Goal: Register for event/course

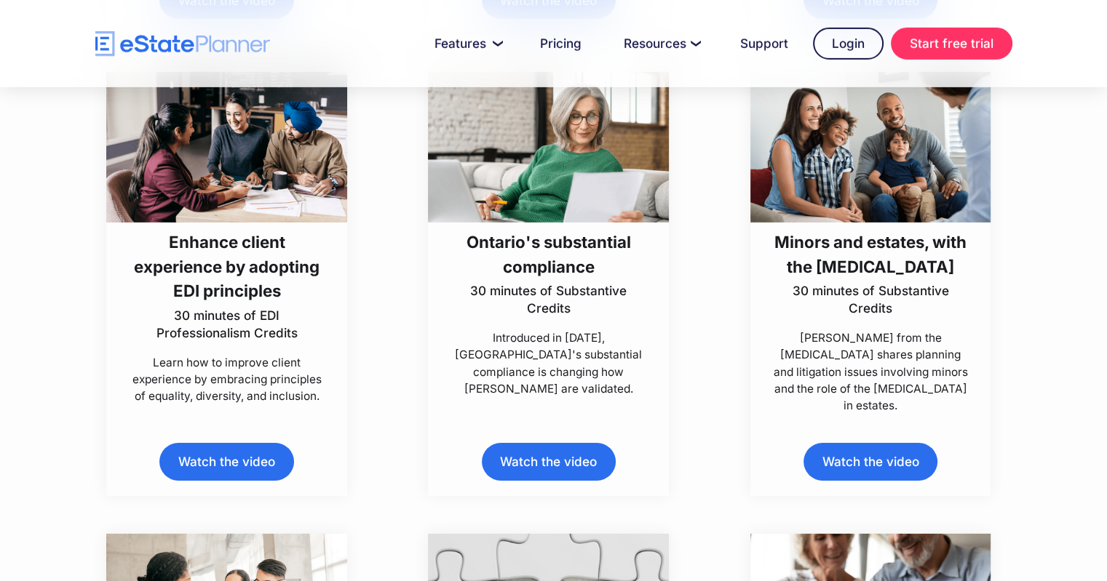
scroll to position [6439, 0]
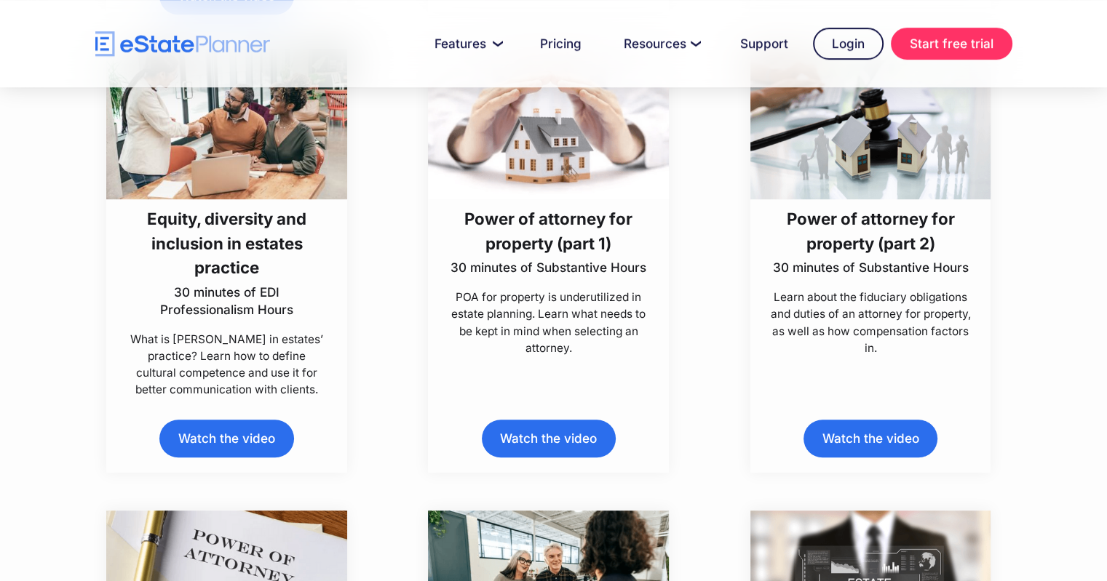
click at [225, 437] on link "Watch the video" at bounding box center [226, 438] width 134 height 37
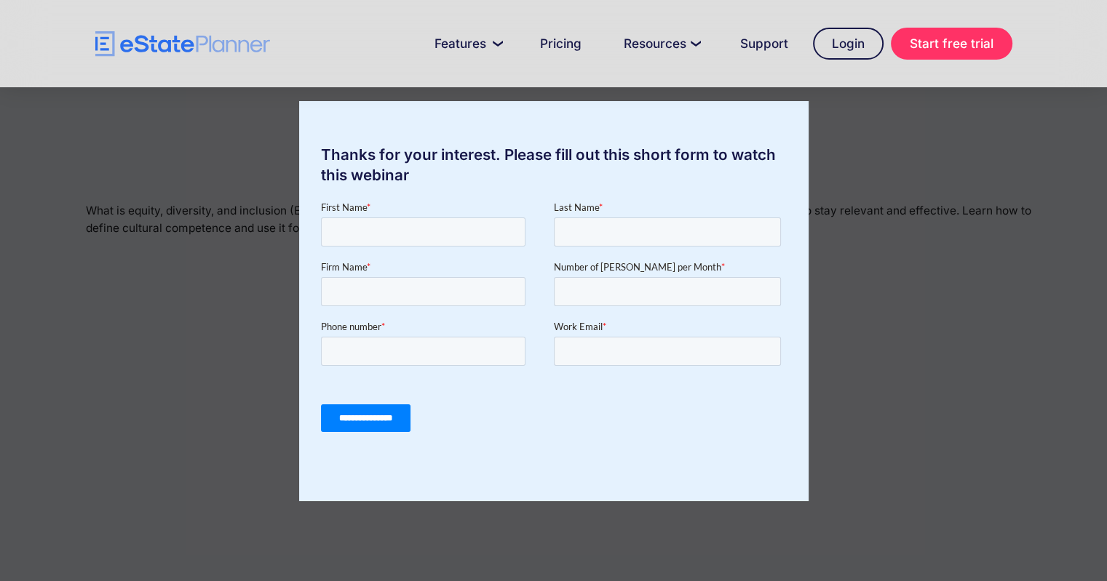
click at [946, 112] on div "Thanks for your interest. Please fill out this short form to watch this webinar" at bounding box center [553, 290] width 1107 height 581
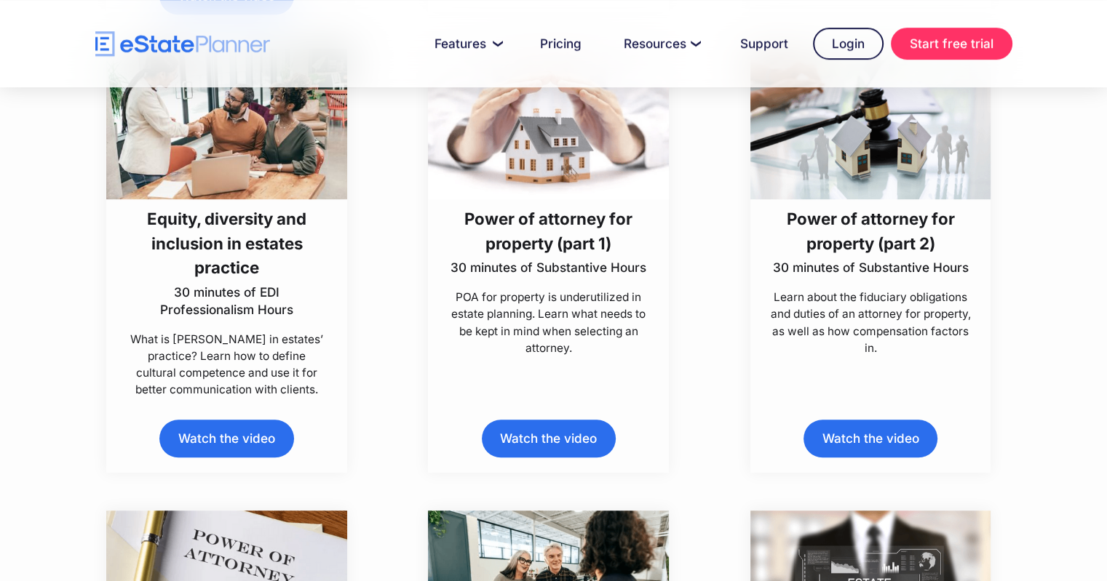
click at [242, 226] on h3 "Equity, diversity and inclusion in estates practice" at bounding box center [227, 243] width 201 height 73
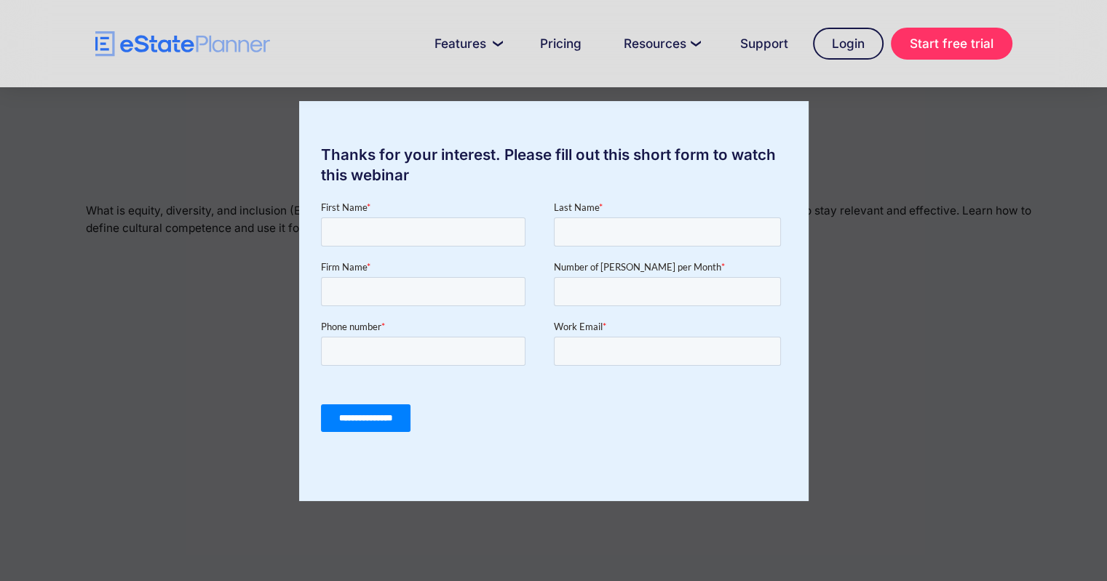
click at [854, 162] on div "Thanks for your interest. Please fill out this short form to watch this webinar" at bounding box center [553, 290] width 1107 height 581
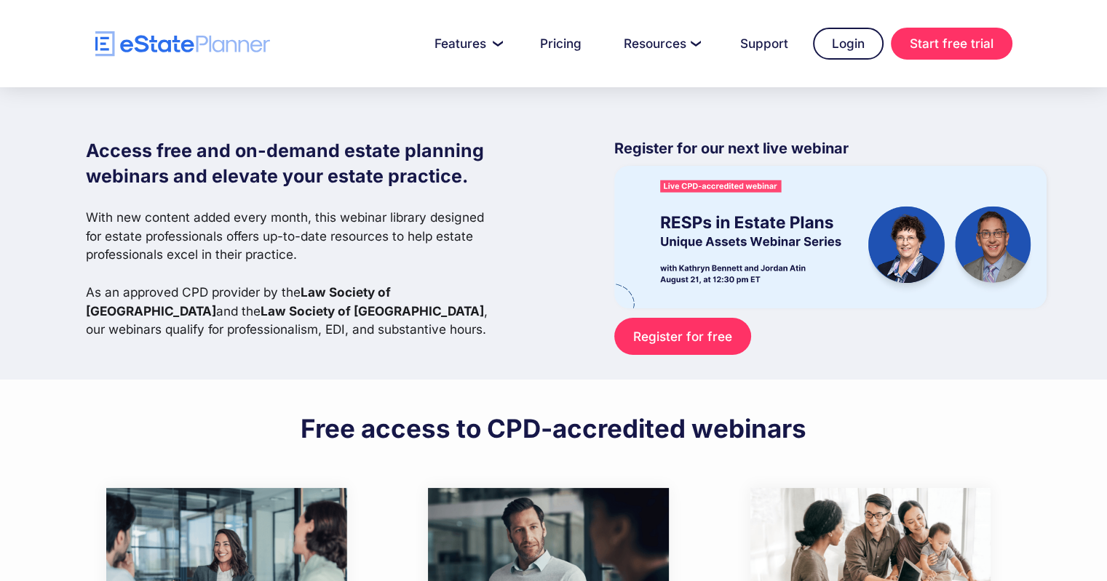
click at [701, 184] on img at bounding box center [830, 237] width 432 height 142
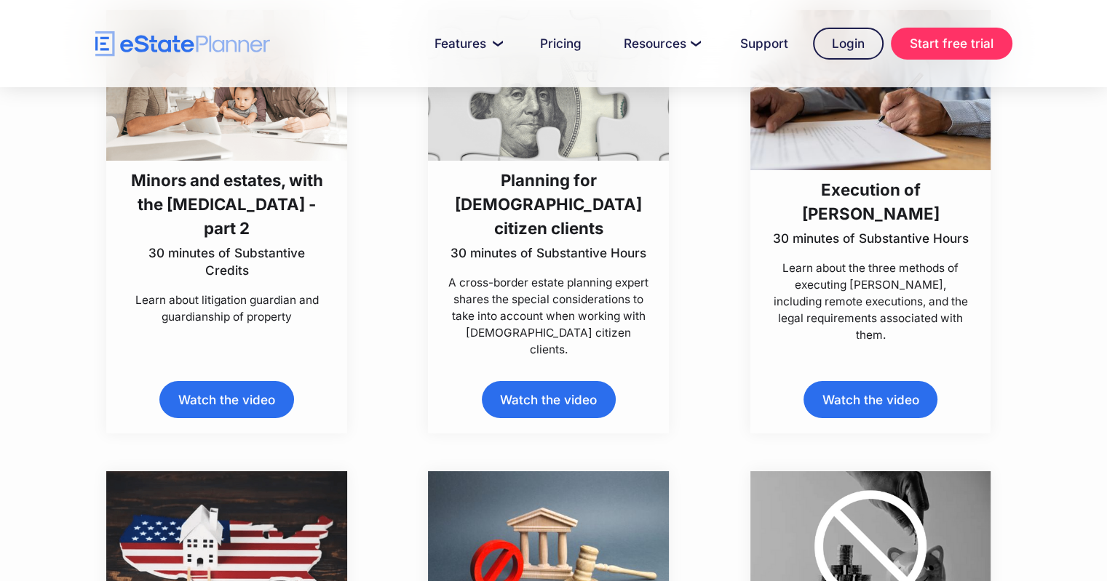
scroll to position [4923, 0]
